Goal: Task Accomplishment & Management: Manage account settings

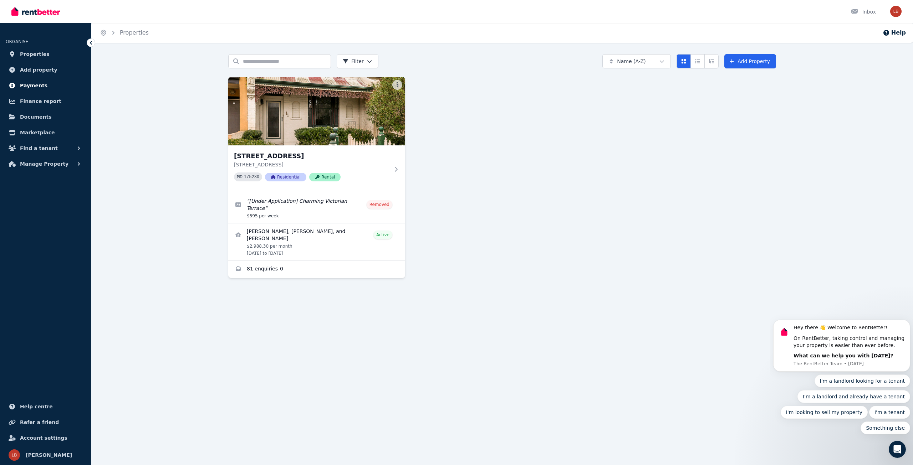
click at [35, 83] on span "Payments" at bounding box center [33, 85] width 27 height 9
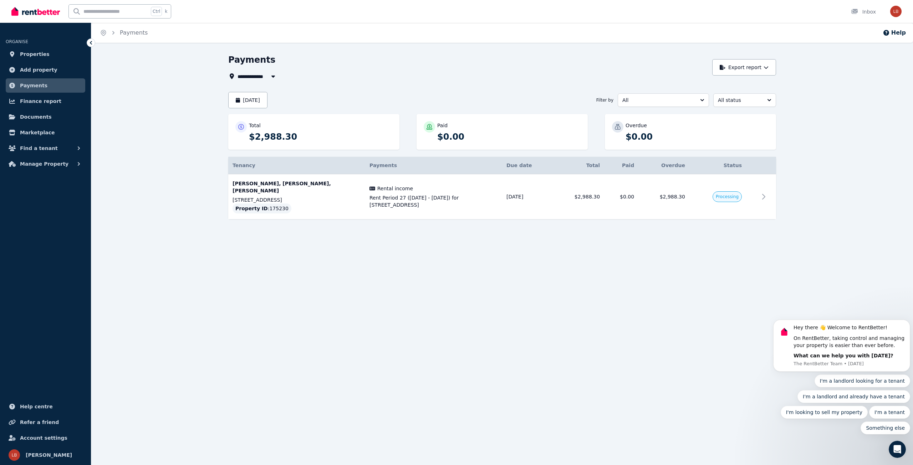
click at [271, 76] on icon "button" at bounding box center [273, 77] width 4 height 2
type input "**********"
click at [271, 76] on icon "button" at bounding box center [273, 77] width 4 height 2
click at [676, 102] on span "All" at bounding box center [658, 100] width 72 height 7
click at [651, 132] on span "Rental income" at bounding box center [659, 128] width 74 height 7
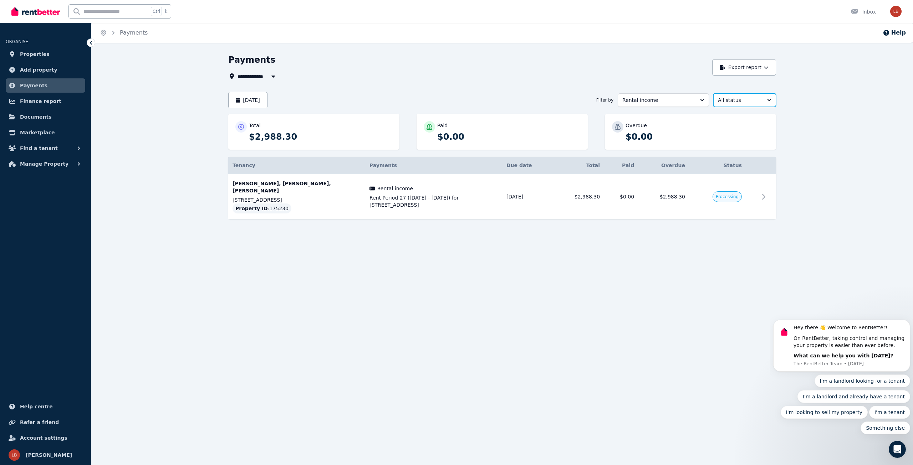
click at [735, 99] on span "All status" at bounding box center [739, 100] width 43 height 7
click at [733, 154] on span "Paid" at bounding box center [740, 154] width 46 height 7
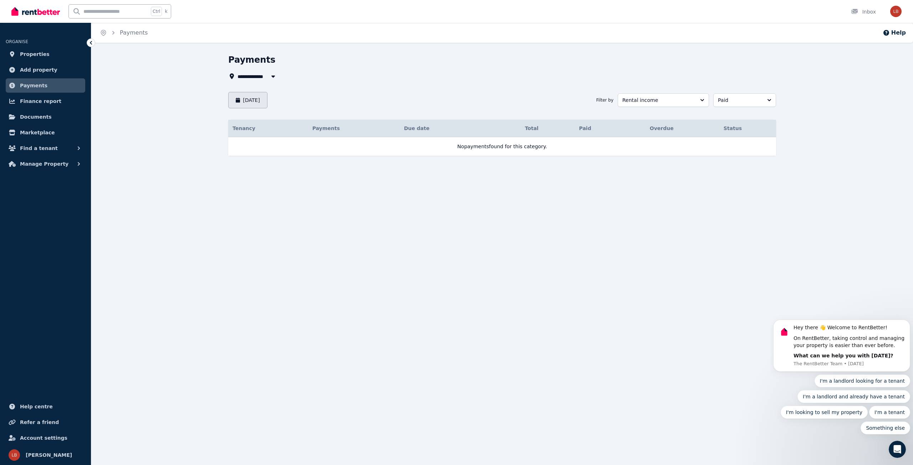
click at [261, 96] on button "August 2025" at bounding box center [247, 100] width 39 height 16
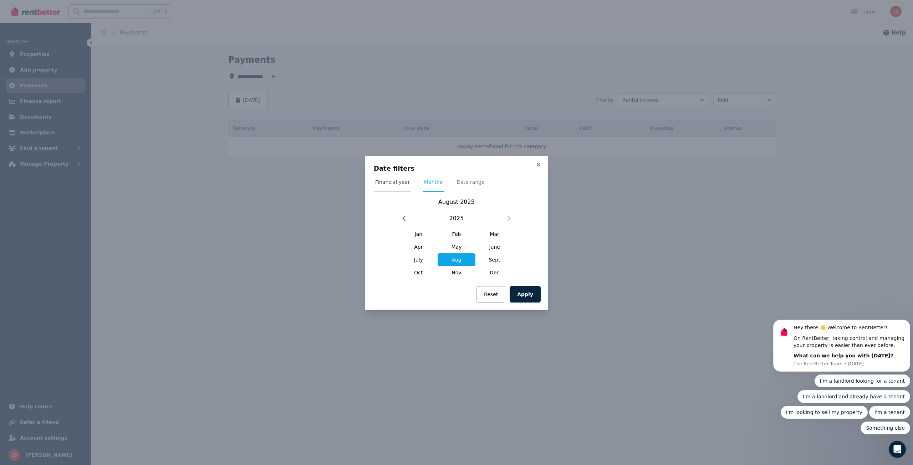
click at [392, 183] on span "Financial year" at bounding box center [392, 182] width 35 height 7
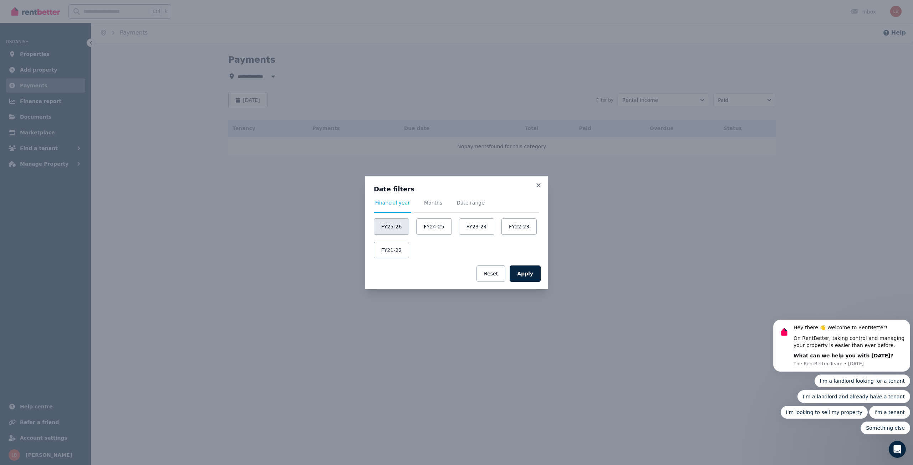
click at [401, 228] on button "FY25-26" at bounding box center [391, 227] width 35 height 16
click at [429, 227] on button "FY24-25" at bounding box center [435, 227] width 35 height 16
click at [472, 226] on button "FY23-24" at bounding box center [478, 227] width 35 height 16
click at [509, 225] on button "FY22-23" at bounding box center [520, 227] width 35 height 16
click at [394, 249] on button "FY21-22" at bounding box center [391, 250] width 35 height 16
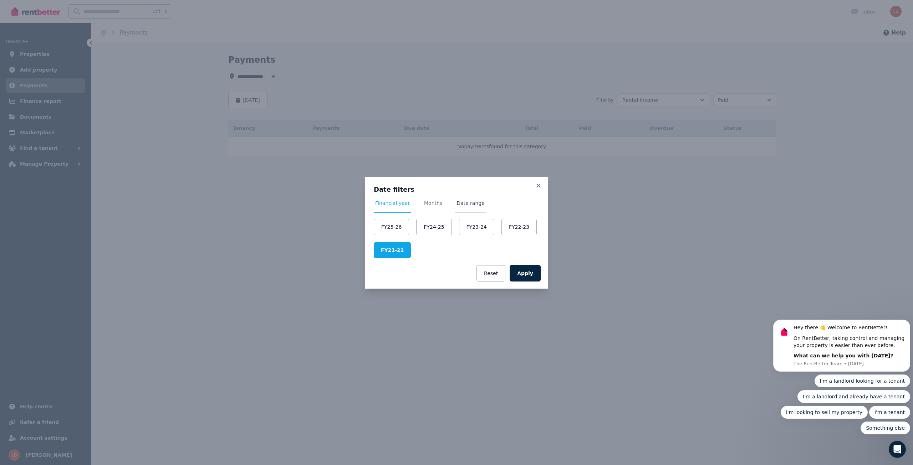
click at [462, 207] on span "Date range" at bounding box center [470, 207] width 31 height 14
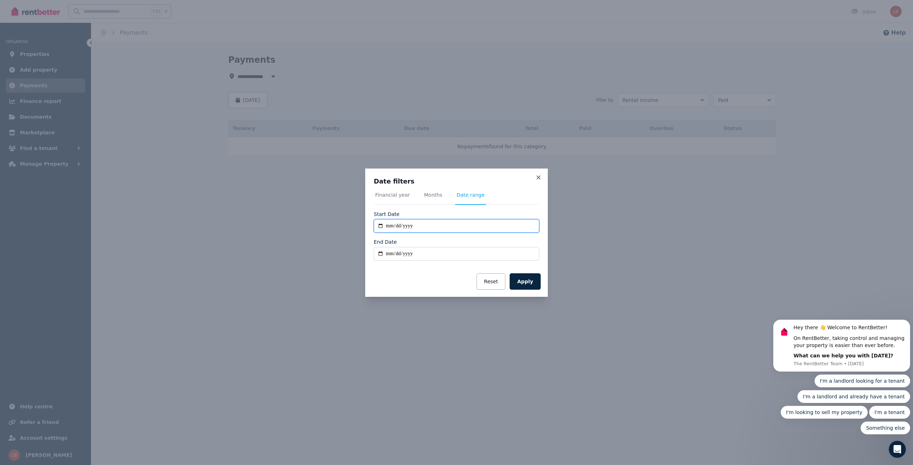
click at [431, 227] on input "**********" at bounding box center [456, 226] width 165 height 14
click at [418, 224] on input "**********" at bounding box center [456, 226] width 165 height 14
click at [405, 225] on input "**********" at bounding box center [456, 226] width 165 height 14
type input "**********"
click at [443, 255] on input "End Date" at bounding box center [456, 254] width 165 height 14
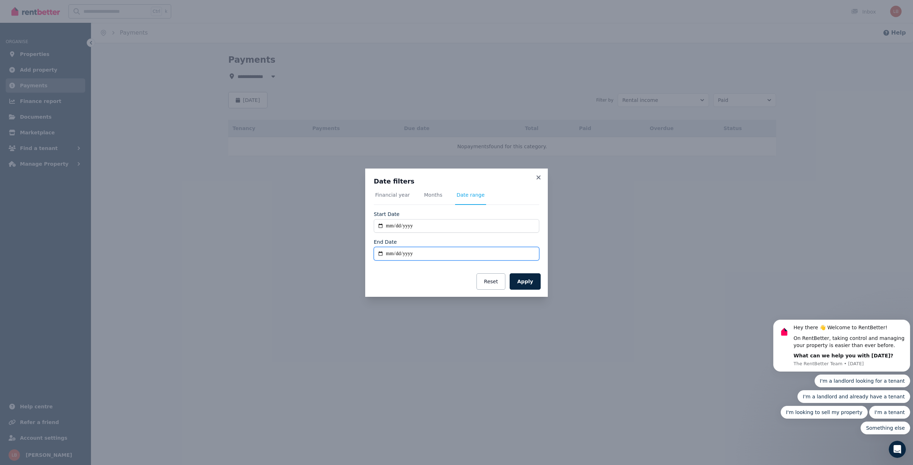
type input "**********"
click at [524, 281] on button "Apply" at bounding box center [524, 281] width 31 height 16
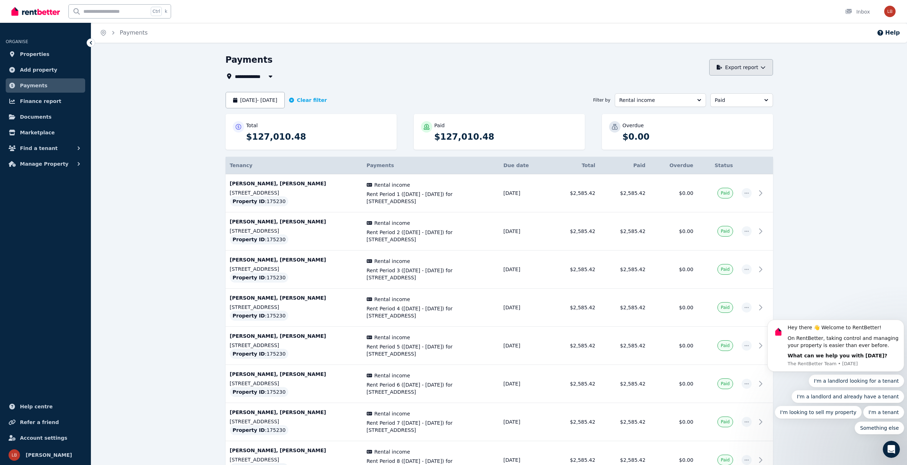
click at [757, 70] on button "Export report" at bounding box center [741, 67] width 64 height 16
click at [729, 97] on p "Excel spreadsheet (xlsx)" at bounding box center [740, 99] width 67 height 7
click at [891, 11] on img "button" at bounding box center [890, 11] width 11 height 11
click at [850, 96] on span "Logout" at bounding box center [861, 94] width 68 height 13
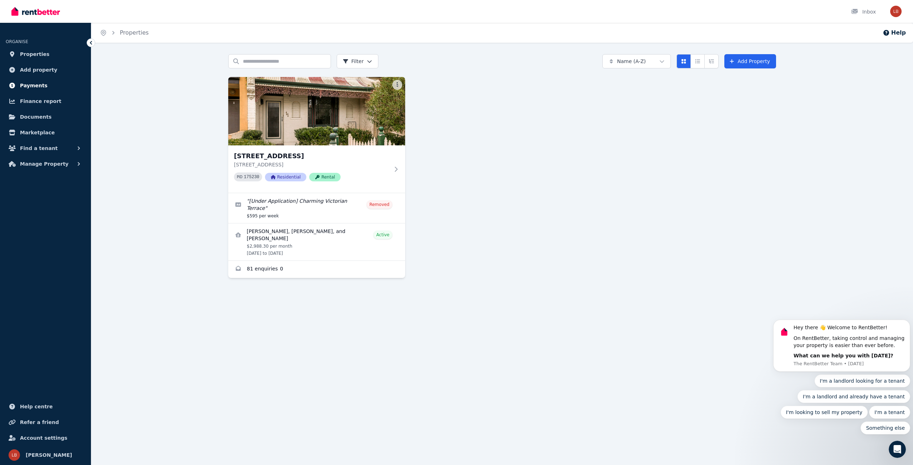
click at [37, 80] on link "Payments" at bounding box center [46, 85] width 80 height 14
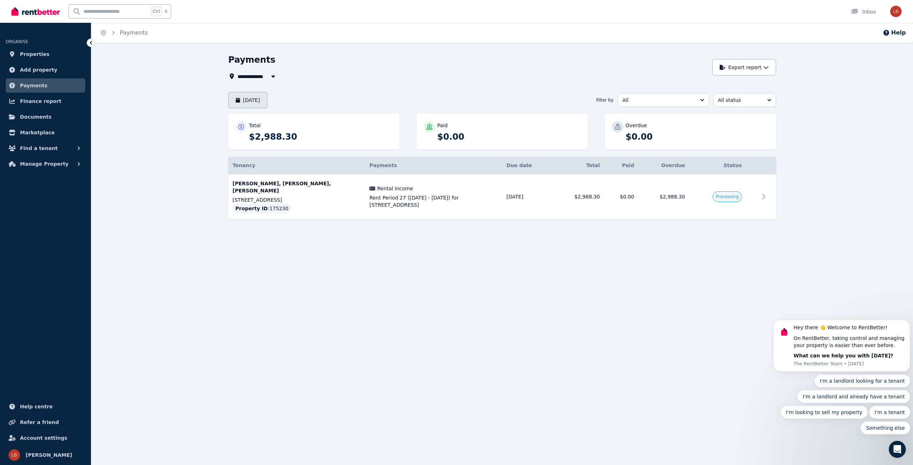
click at [263, 98] on button "August 2025" at bounding box center [247, 100] width 39 height 16
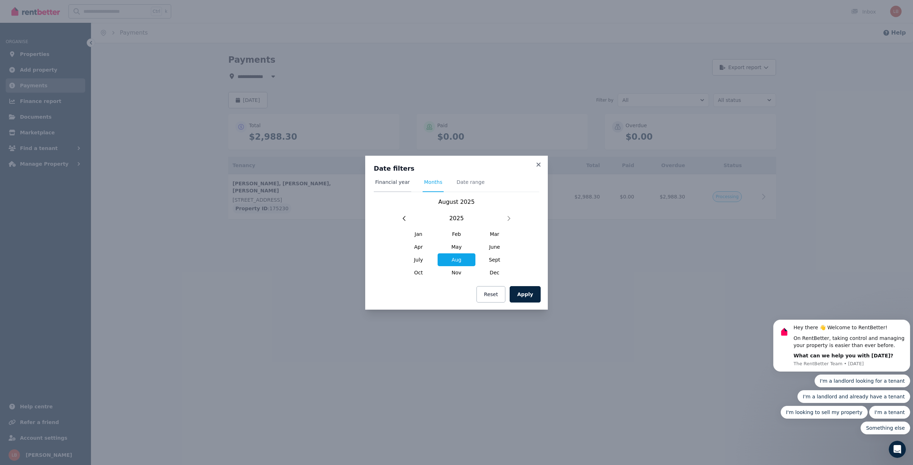
click at [391, 184] on span "Financial year" at bounding box center [392, 182] width 35 height 7
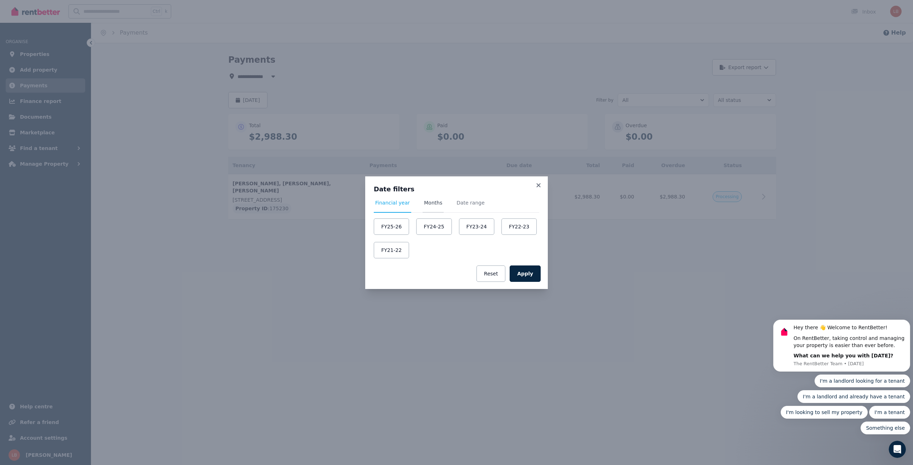
click at [436, 203] on span "Months" at bounding box center [433, 202] width 18 height 7
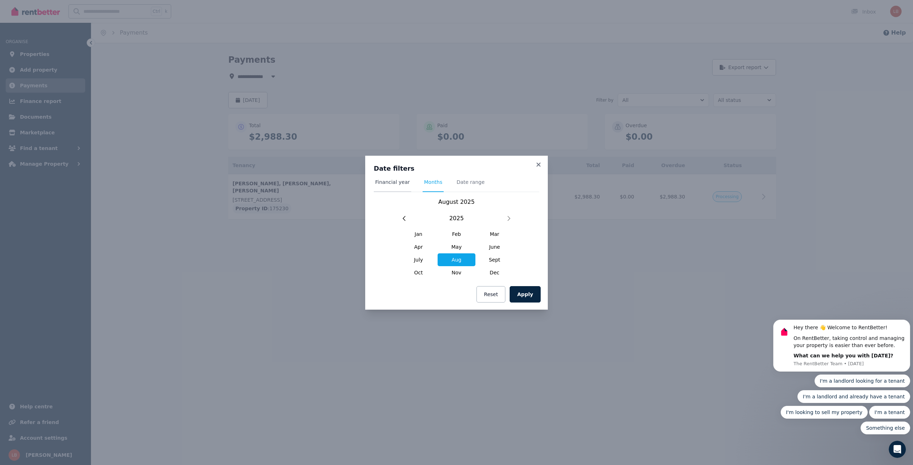
click at [392, 185] on span "Financial year" at bounding box center [392, 182] width 35 height 7
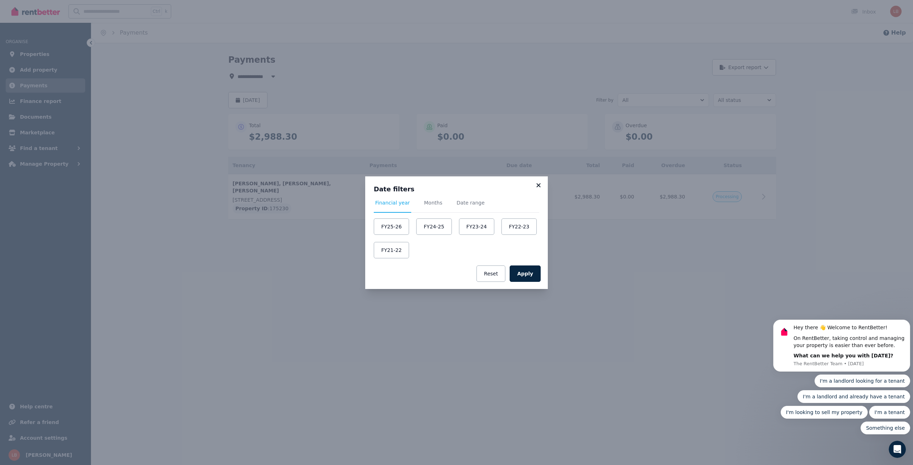
click at [537, 184] on icon at bounding box center [538, 185] width 4 height 4
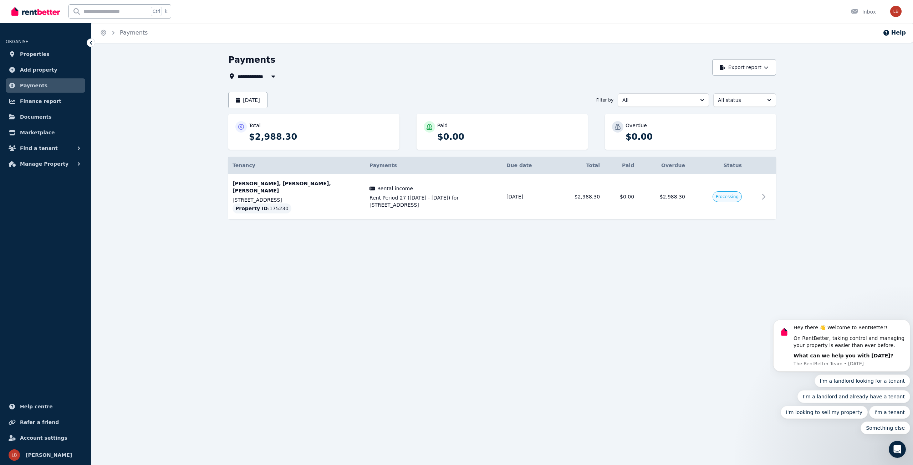
click at [467, 265] on div "**********" at bounding box center [456, 232] width 913 height 465
click at [742, 103] on span "All status" at bounding box center [739, 100] width 43 height 7
click at [257, 103] on button "August 2025" at bounding box center [247, 100] width 39 height 16
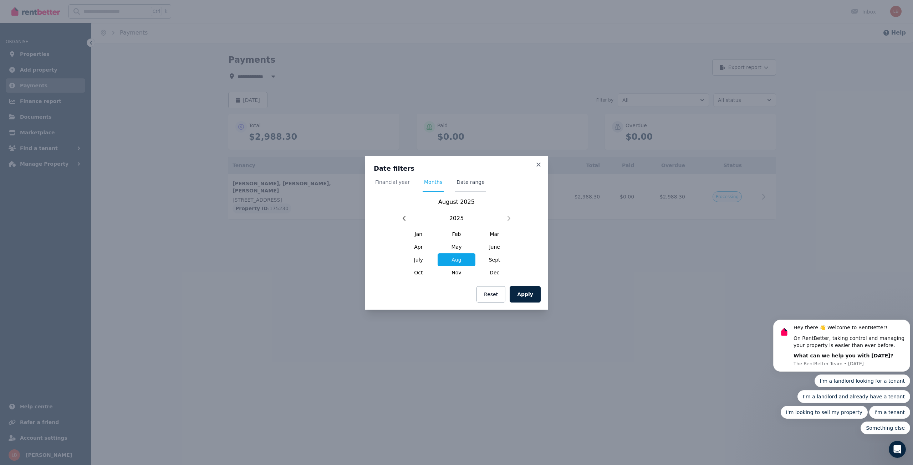
click at [462, 183] on span "Date range" at bounding box center [470, 182] width 28 height 7
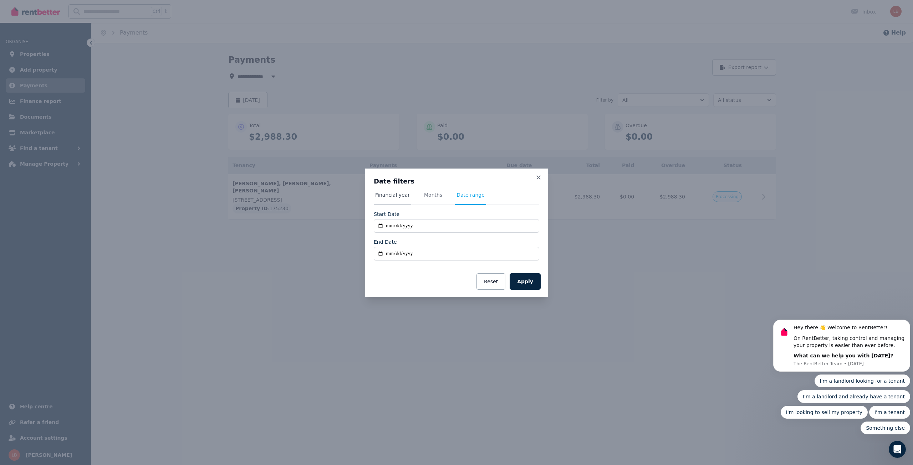
click at [394, 194] on span "Financial year" at bounding box center [392, 194] width 35 height 7
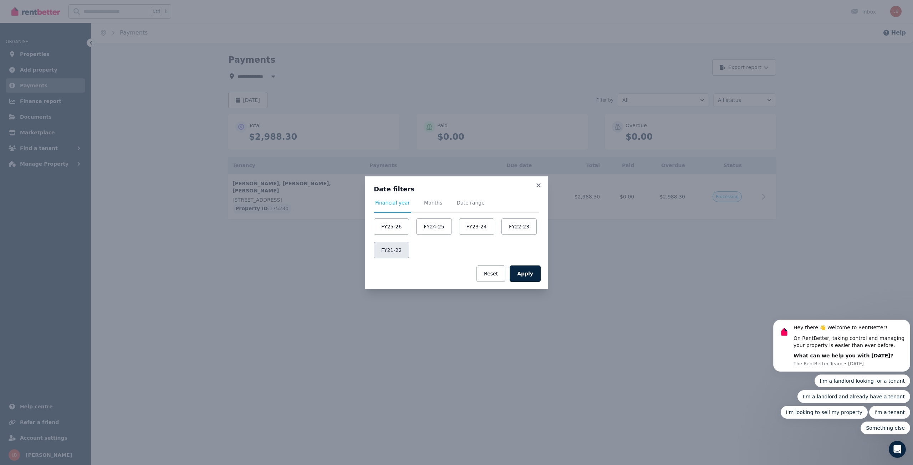
click at [396, 250] on button "FY21-22" at bounding box center [391, 250] width 35 height 16
click at [521, 277] on button "Apply" at bounding box center [524, 273] width 31 height 16
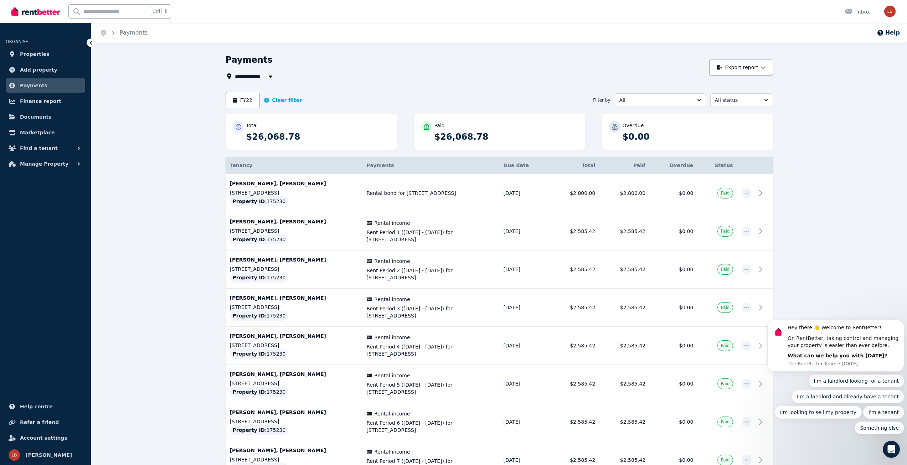
click at [186, 235] on div "**********" at bounding box center [499, 324] width 816 height 540
click at [52, 99] on span "Finance report" at bounding box center [40, 101] width 41 height 9
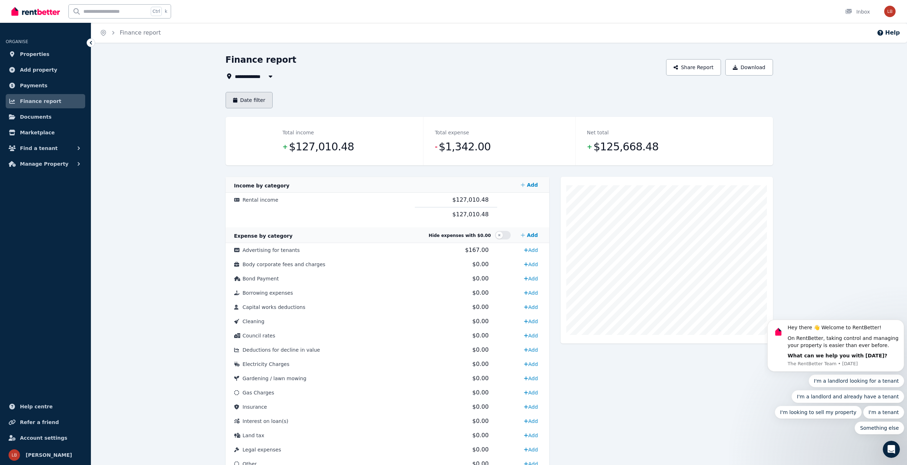
click at [251, 101] on button "Date filter" at bounding box center [249, 100] width 47 height 16
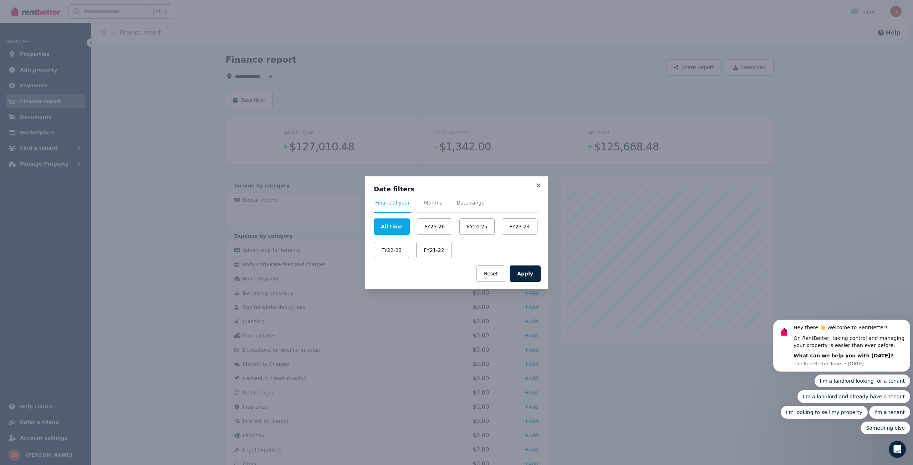
click at [251, 100] on div "Date filters Financial year Months Date range All time FY25-26 FY24-25 FY23-24 …" at bounding box center [456, 232] width 913 height 465
click at [540, 188] on icon at bounding box center [538, 185] width 7 height 6
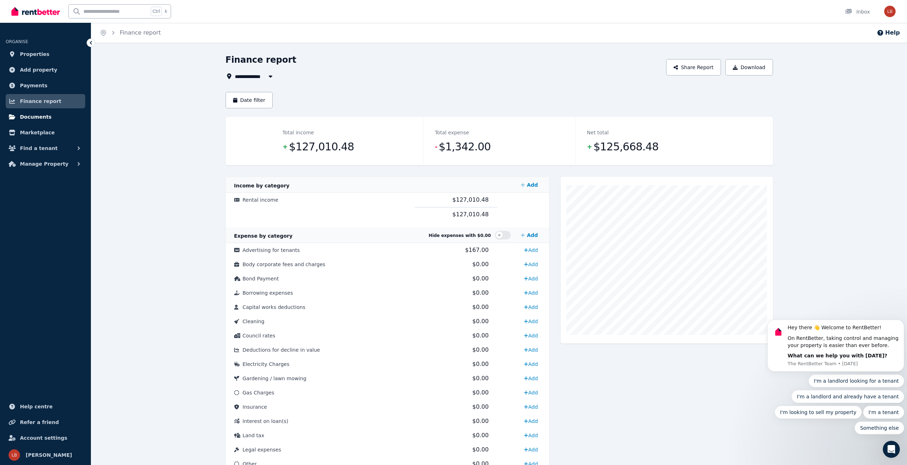
click at [42, 115] on span "Documents" at bounding box center [36, 117] width 32 height 9
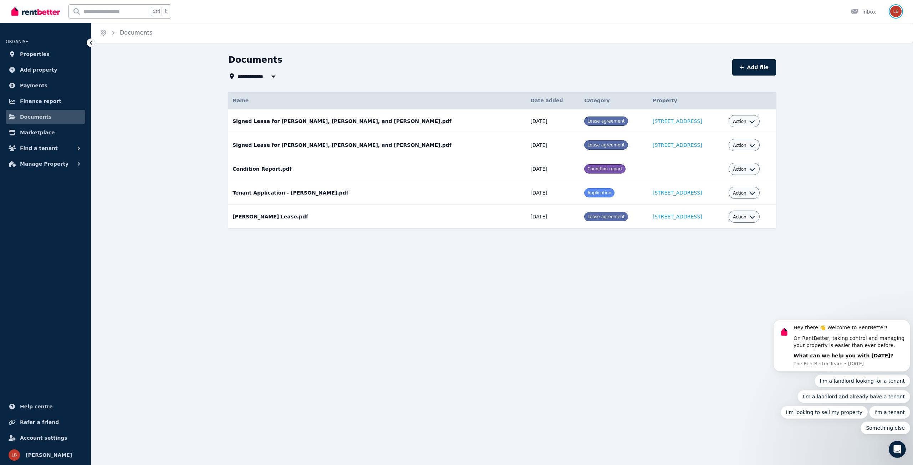
click at [898, 13] on img "button" at bounding box center [895, 11] width 11 height 11
click at [855, 93] on span "Logout" at bounding box center [867, 94] width 68 height 13
